Goal: Task Accomplishment & Management: Use online tool/utility

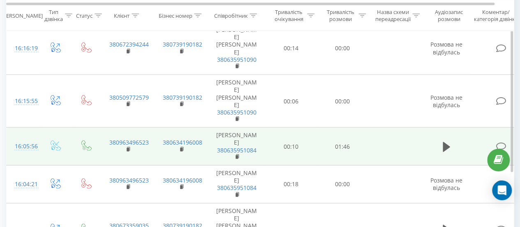
scroll to position [817, 0]
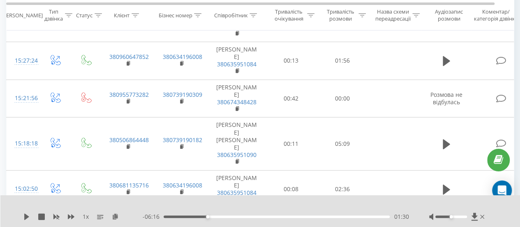
scroll to position [178, 0]
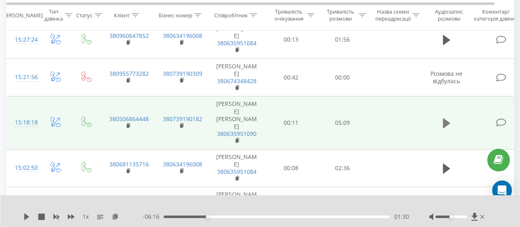
click at [444, 118] on icon at bounding box center [446, 123] width 7 height 10
click at [117, 219] on icon at bounding box center [115, 216] width 7 height 6
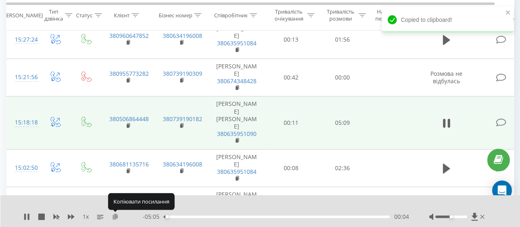
click at [115, 214] on icon at bounding box center [115, 216] width 7 height 6
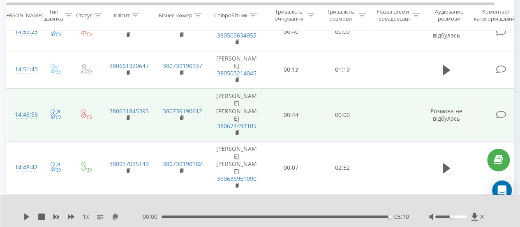
scroll to position [494, 0]
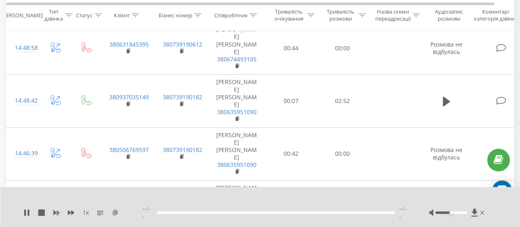
click at [113, 215] on icon at bounding box center [115, 212] width 7 height 6
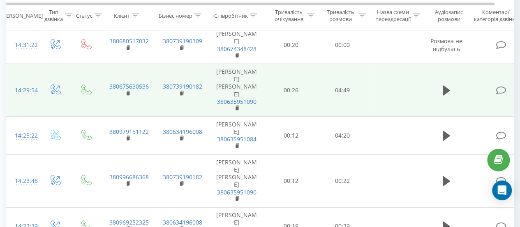
scroll to position [869, 0]
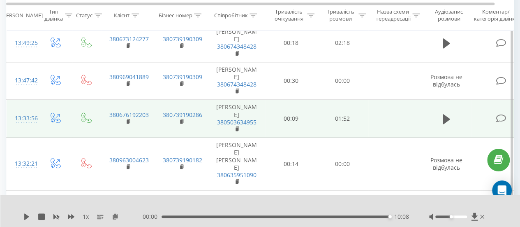
scroll to position [589, 0]
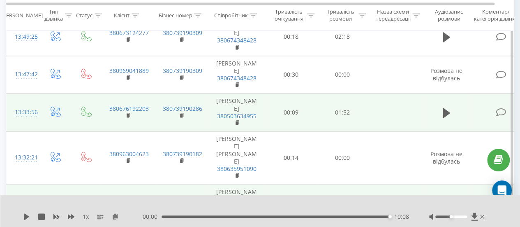
click at [444, 198] on icon at bounding box center [446, 203] width 7 height 10
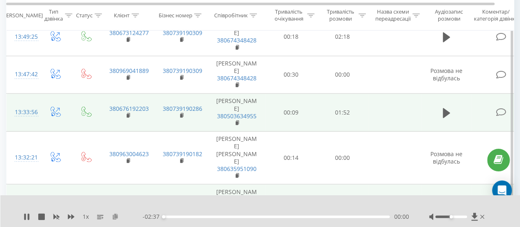
click at [114, 216] on icon at bounding box center [115, 216] width 7 height 6
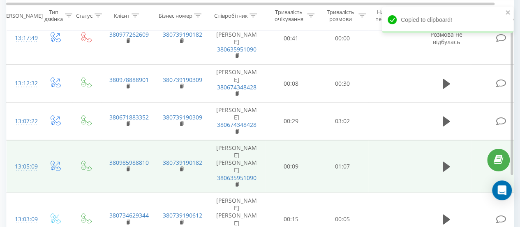
scroll to position [862, 0]
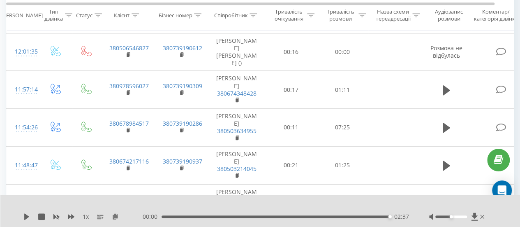
scroll to position [425, 0]
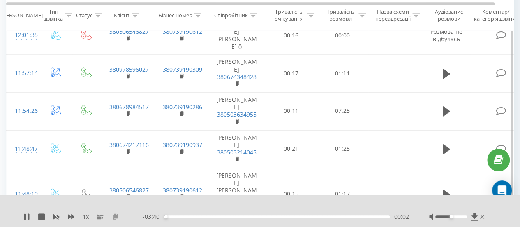
click at [118, 218] on icon at bounding box center [115, 216] width 7 height 6
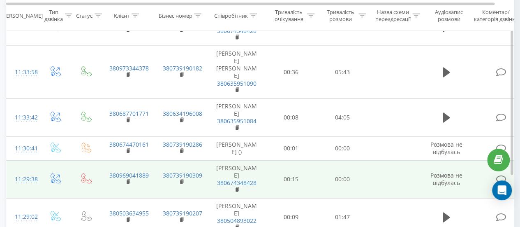
scroll to position [785, 0]
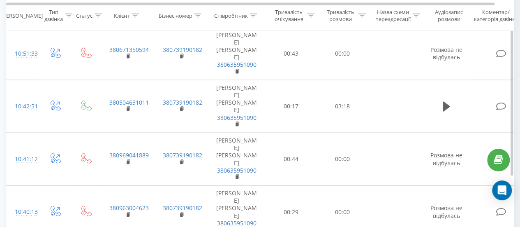
scroll to position [780, 0]
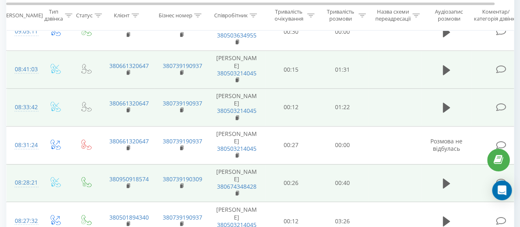
scroll to position [593, 0]
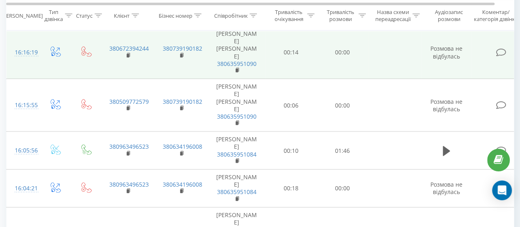
scroll to position [817, 0]
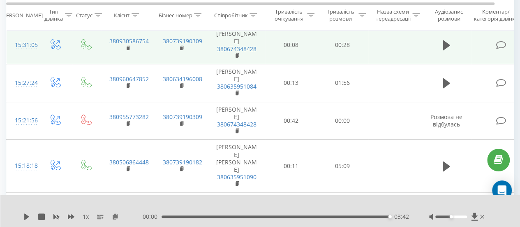
scroll to position [137, 0]
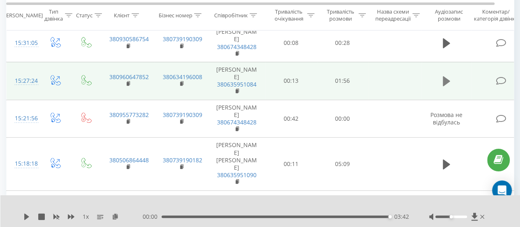
click at [444, 76] on icon at bounding box center [446, 81] width 7 height 10
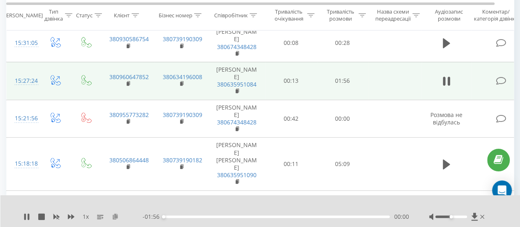
click at [117, 214] on icon at bounding box center [115, 216] width 7 height 6
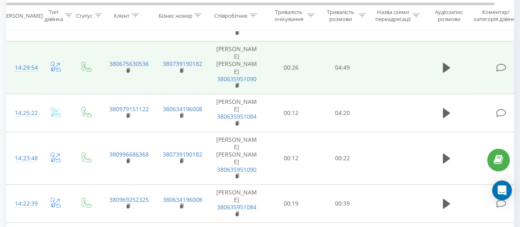
scroll to position [869, 0]
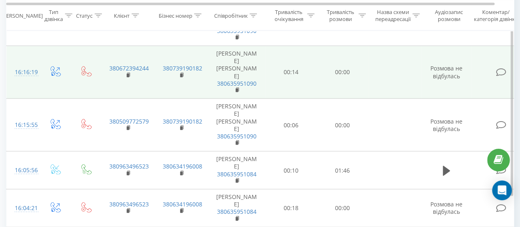
scroll to position [817, 0]
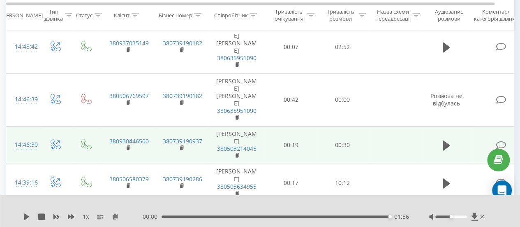
scroll to position [548, 0]
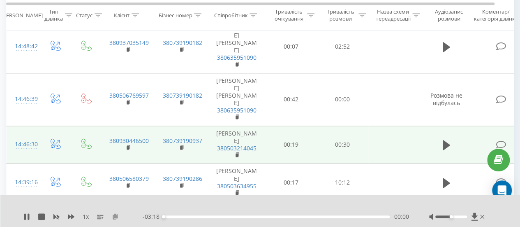
click at [117, 216] on icon at bounding box center [115, 216] width 7 height 6
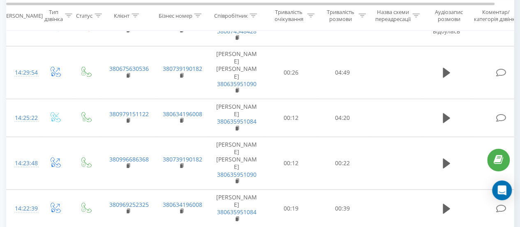
scroll to position [869, 0]
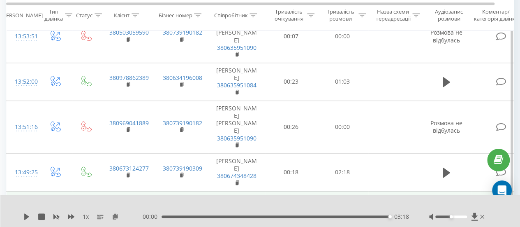
scroll to position [466, 0]
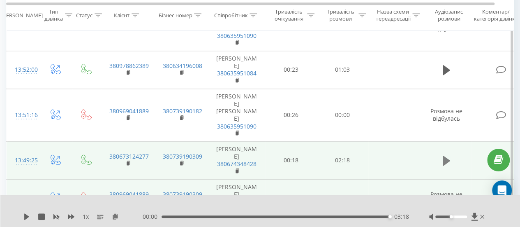
click at [445, 155] on icon at bounding box center [446, 161] width 7 height 12
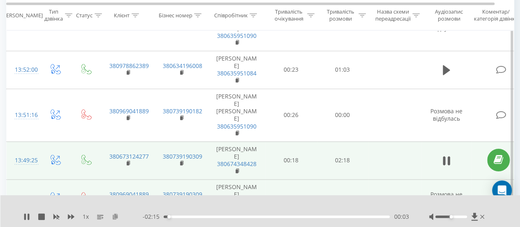
click at [113, 216] on icon at bounding box center [115, 216] width 7 height 6
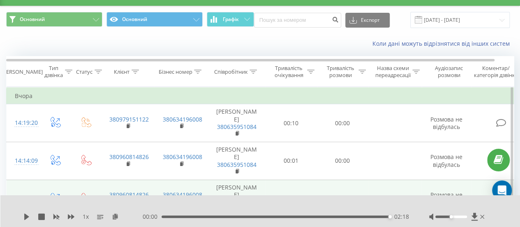
scroll to position [0, 0]
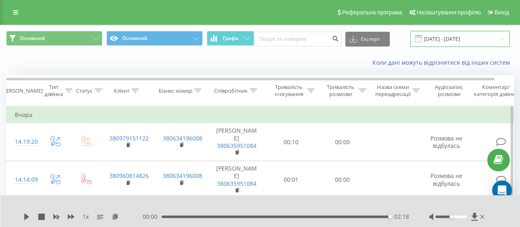
click at [434, 35] on input "[DATE] - [DATE]" at bounding box center [461, 39] width 100 height 16
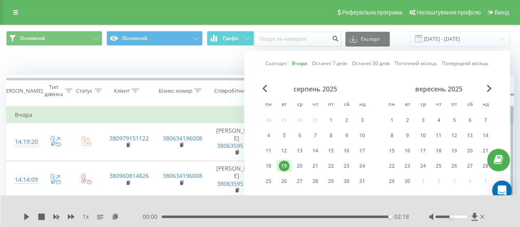
drag, startPoint x: 277, startPoint y: 63, endPoint x: 284, endPoint y: 65, distance: 7.0
click at [279, 63] on link "Сьогодні" at bounding box center [276, 63] width 21 height 8
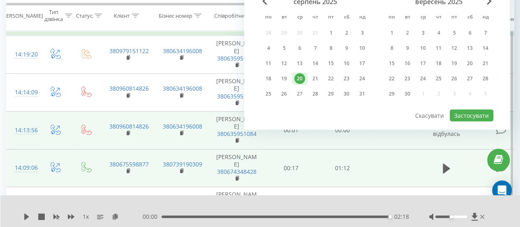
scroll to position [165, 0]
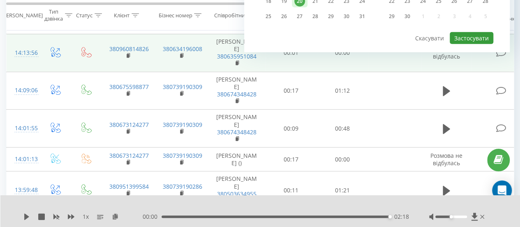
click at [465, 34] on button "Застосувати" at bounding box center [472, 38] width 44 height 12
type input "[DATE] - [DATE]"
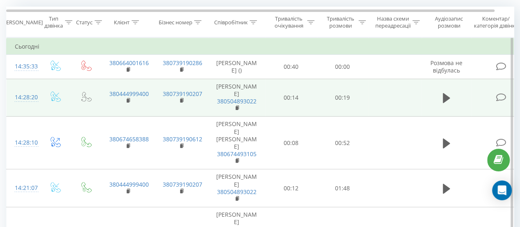
scroll to position [82, 0]
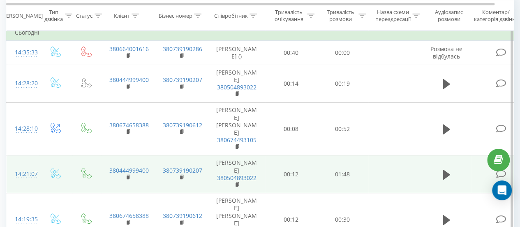
click at [437, 155] on td at bounding box center [446, 174] width 49 height 38
click at [441, 168] on button at bounding box center [447, 174] width 12 height 12
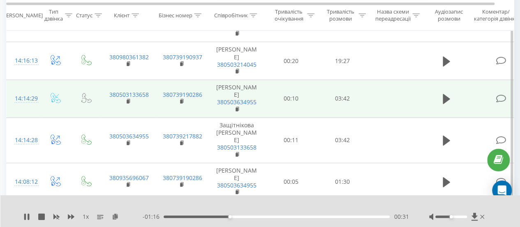
scroll to position [288, 0]
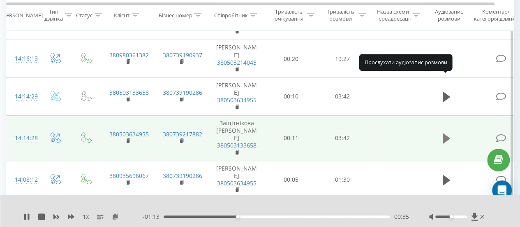
click at [448, 132] on icon at bounding box center [446, 138] width 7 height 12
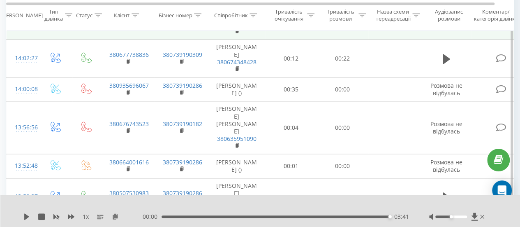
scroll to position [576, 0]
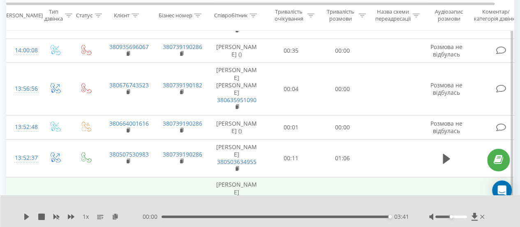
click at [446, 199] on icon at bounding box center [446, 204] width 7 height 10
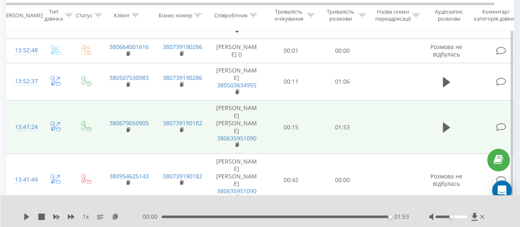
scroll to position [699, 0]
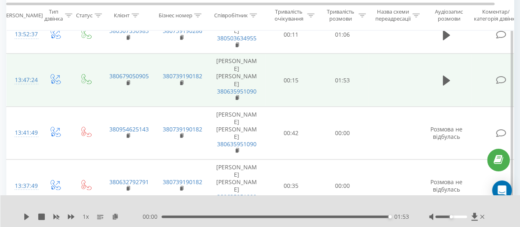
click at [445, 226] on icon at bounding box center [446, 231] width 7 height 10
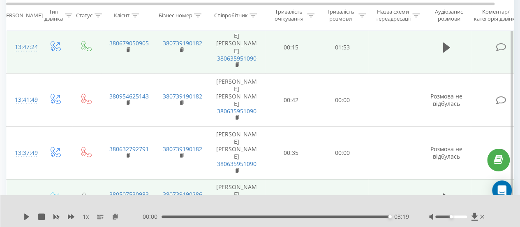
scroll to position [741, 0]
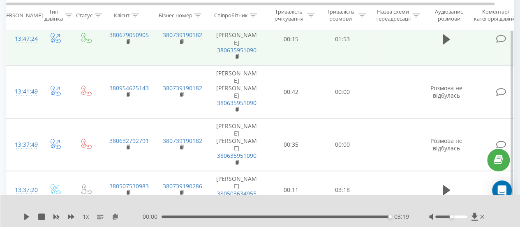
click at [441, 221] on button at bounding box center [447, 227] width 12 height 12
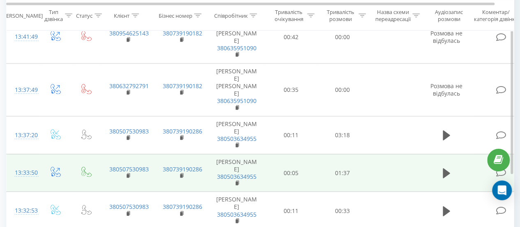
scroll to position [805, 0]
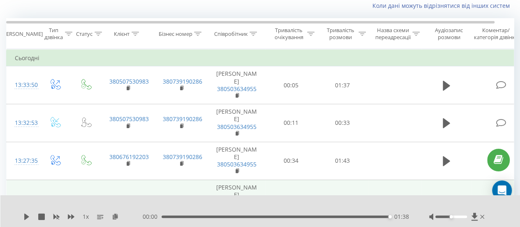
scroll to position [54, 0]
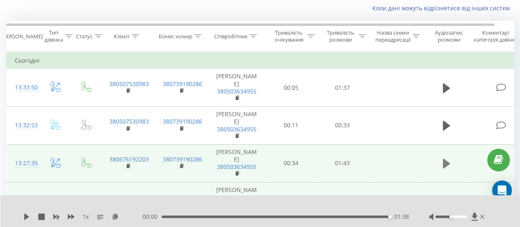
click at [450, 157] on button at bounding box center [447, 163] width 12 height 12
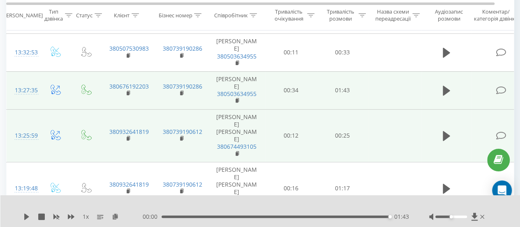
scroll to position [219, 0]
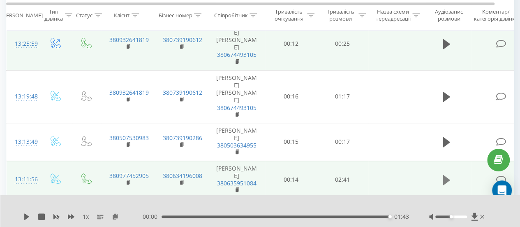
click at [443, 175] on icon at bounding box center [446, 180] width 7 height 10
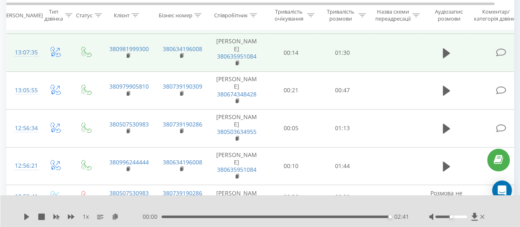
scroll to position [506, 0]
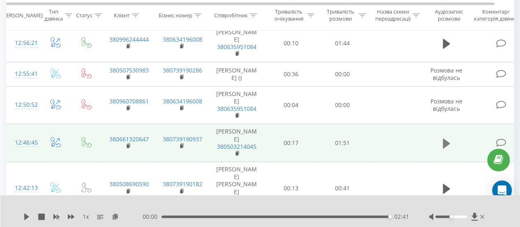
click at [445, 138] on icon at bounding box center [446, 143] width 7 height 10
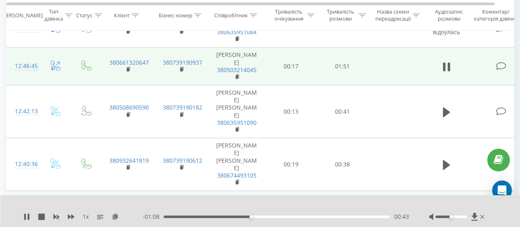
scroll to position [588, 0]
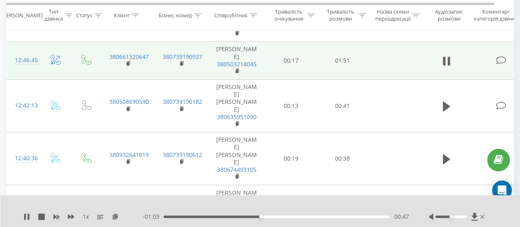
click at [26, 214] on icon at bounding box center [26, 216] width 7 height 7
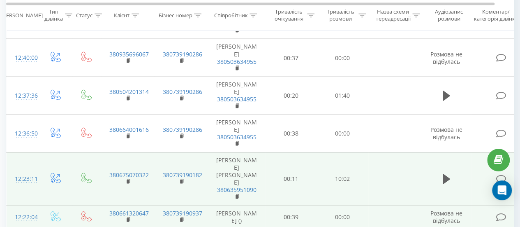
scroll to position [743, 0]
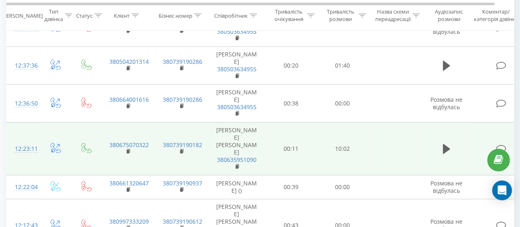
scroll to position [775, 0]
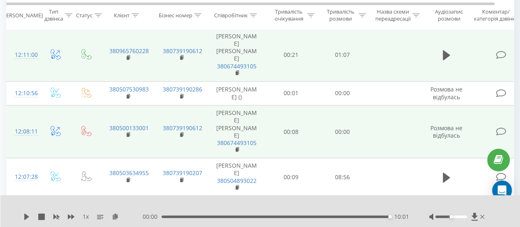
scroll to position [219, 0]
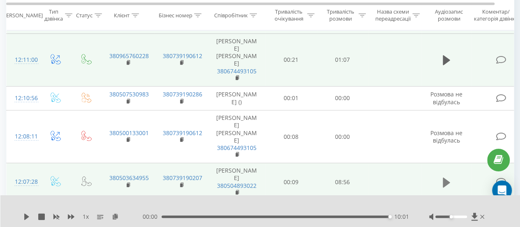
click at [447, 177] on icon at bounding box center [446, 182] width 7 height 10
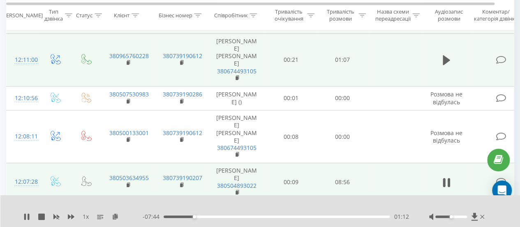
click at [183, 217] on div "01:12" at bounding box center [277, 216] width 226 height 2
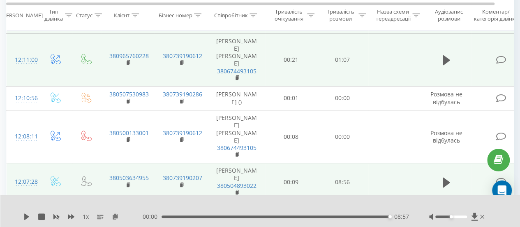
click at [76, 197] on div "1 x 00:00 08:57 08:57" at bounding box center [260, 211] width 520 height 32
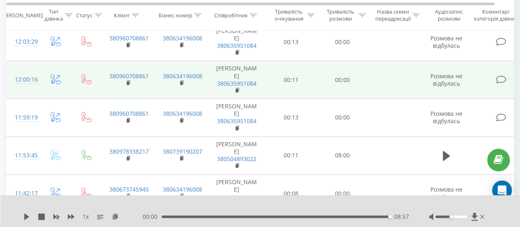
scroll to position [539, 0]
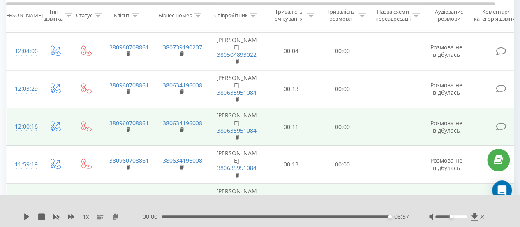
click at [447, 197] on icon at bounding box center [446, 202] width 7 height 10
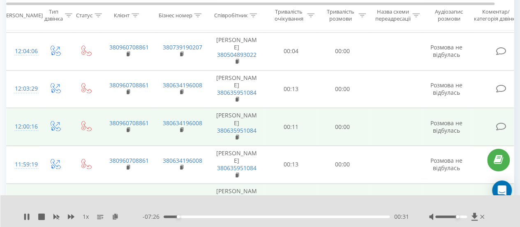
click at [457, 218] on div at bounding box center [452, 216] width 32 height 2
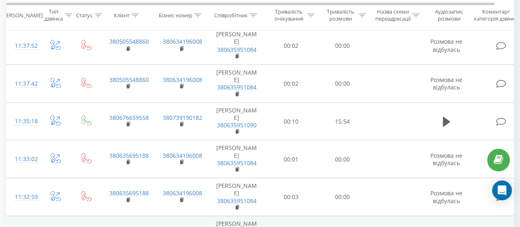
scroll to position [745, 0]
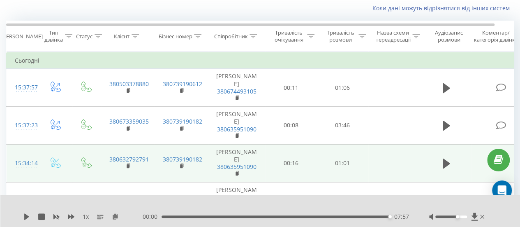
scroll to position [54, 0]
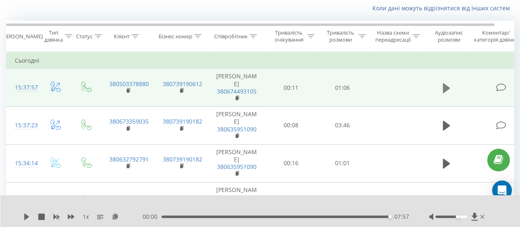
click at [447, 86] on icon at bounding box center [446, 88] width 7 height 10
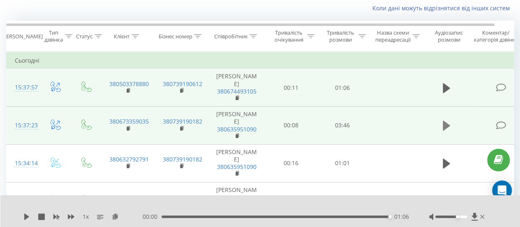
click at [445, 127] on icon at bounding box center [446, 126] width 7 height 10
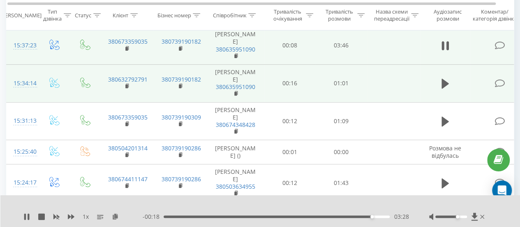
scroll to position [135, 0]
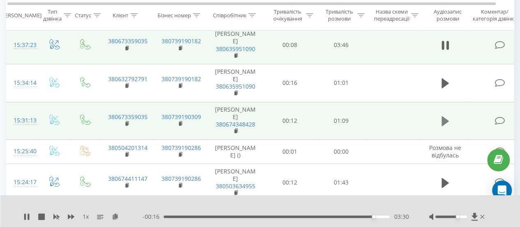
click at [442, 122] on icon at bounding box center [445, 121] width 7 height 10
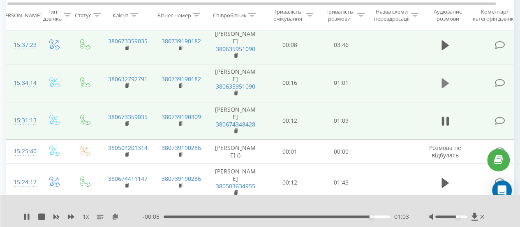
click at [451, 79] on button at bounding box center [445, 83] width 12 height 12
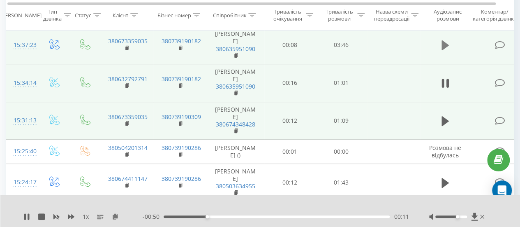
click at [439, 39] on button at bounding box center [445, 45] width 12 height 12
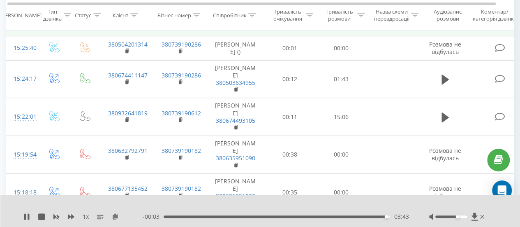
scroll to position [238, 0]
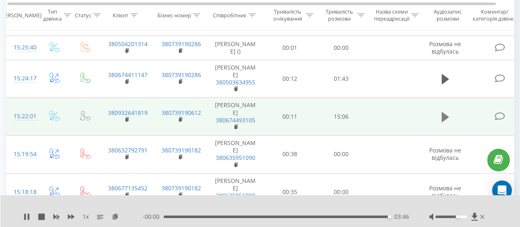
click at [443, 112] on icon at bounding box center [445, 116] width 7 height 10
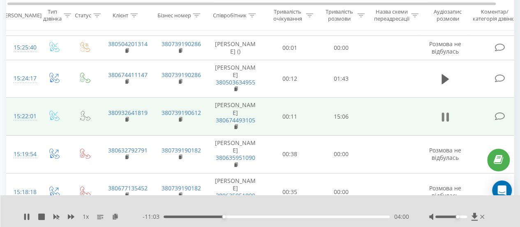
click at [443, 114] on icon at bounding box center [443, 116] width 2 height 9
